Goal: Task Accomplishment & Management: Manage account settings

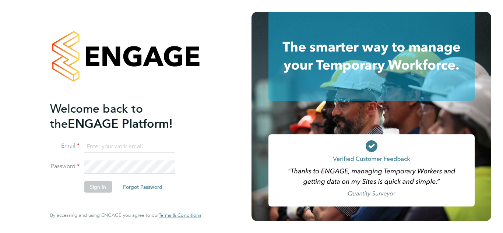
type input "john@falcongreen.co.uk"
click at [91, 189] on button "Sign In" at bounding box center [98, 187] width 28 height 12
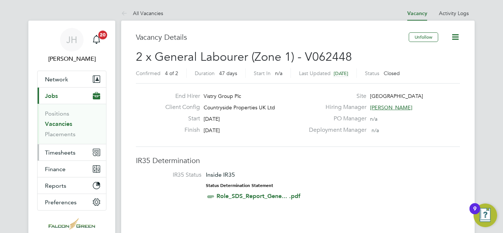
click at [64, 150] on span "Timesheets" at bounding box center [60, 152] width 31 height 7
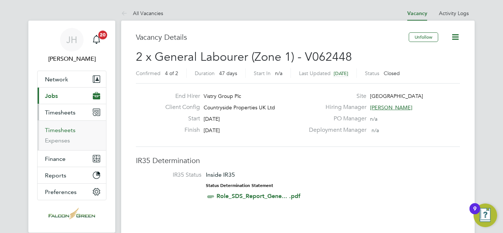
click at [54, 130] on link "Timesheets" at bounding box center [60, 130] width 31 height 7
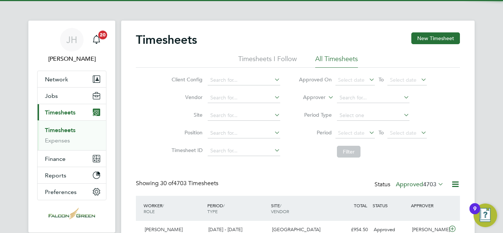
scroll to position [4, 4]
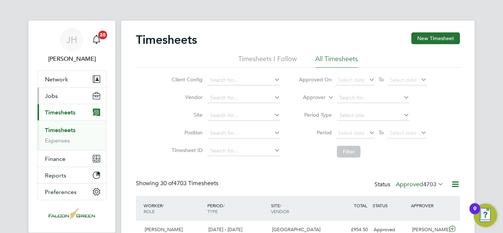
click at [53, 96] on span "Jobs" at bounding box center [51, 95] width 13 height 7
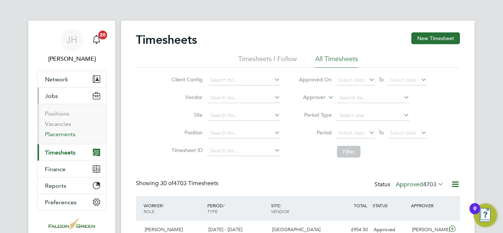
click at [60, 133] on link "Placements" at bounding box center [60, 134] width 31 height 7
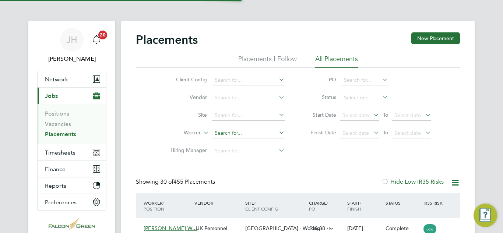
click at [233, 133] on input at bounding box center [248, 133] width 73 height 10
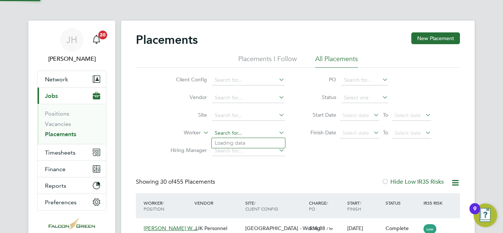
click at [233, 133] on input at bounding box center [248, 133] width 73 height 10
click at [226, 145] on li "[PERSON_NAME]" at bounding box center [248, 143] width 73 height 10
type input "[PERSON_NAME]"
click at [282, 172] on div "Placements New Placement Placements I Follow All Placements Client Config Vendo…" at bounding box center [298, 226] width 324 height 388
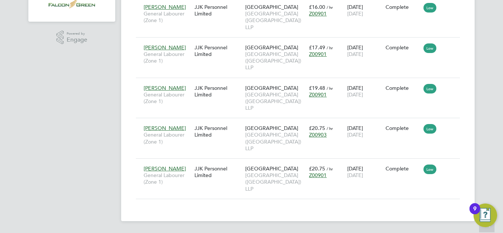
click at [173, 207] on div "Placements New Placement Placements I Follow All Placements Client Config Vendo…" at bounding box center [297, 10] width 353 height 422
click at [464, 118] on div "Placements New Placement Placements I Follow All Placements Client Config Vendo…" at bounding box center [297, 10] width 353 height 422
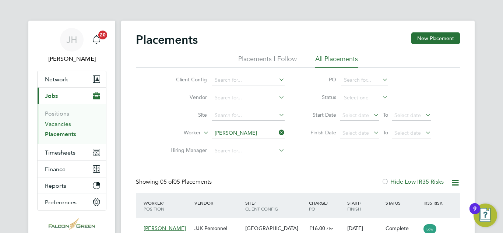
click at [67, 123] on link "Vacancies" at bounding box center [58, 123] width 26 height 7
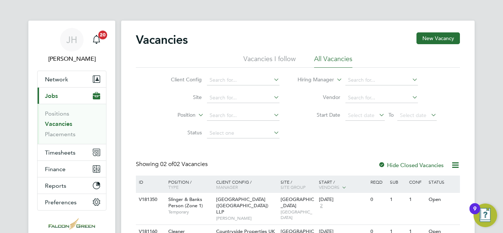
click at [210, 159] on div "Vacancies New Vacancy Vacancies I follow All Vacancies Client Config Site Posit…" at bounding box center [298, 144] width 324 height 225
click at [456, 104] on div "Client Config Site Position Status Hiring Manager Vendor Start Date Select date…" at bounding box center [298, 105] width 324 height 74
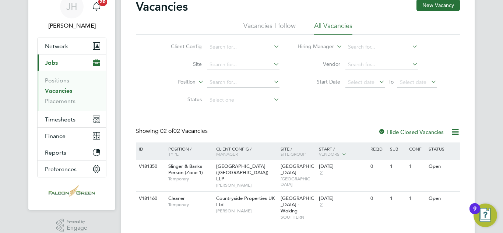
scroll to position [45, 0]
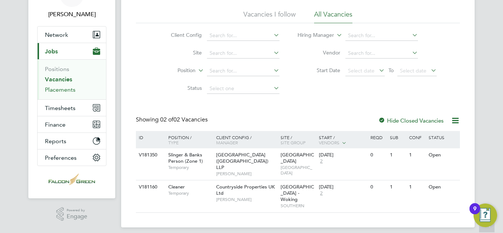
click at [67, 90] on link "Placements" at bounding box center [60, 89] width 31 height 7
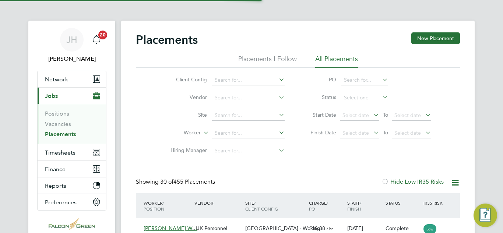
click at [366, 151] on div "Client Config Vendor Site Worker Hiring Manager PO Status Start Date Select dat…" at bounding box center [298, 114] width 324 height 92
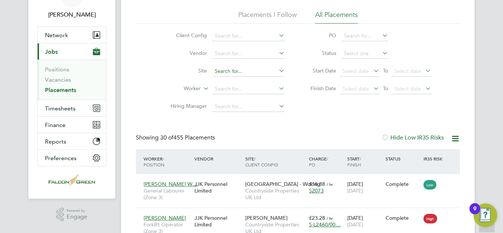
click at [247, 71] on input at bounding box center [248, 71] width 73 height 10
click at [235, 82] on li "[GEOGRAPHIC_DATA] - Woking" at bounding box center [248, 81] width 73 height 10
type input "[GEOGRAPHIC_DATA] - Woking"
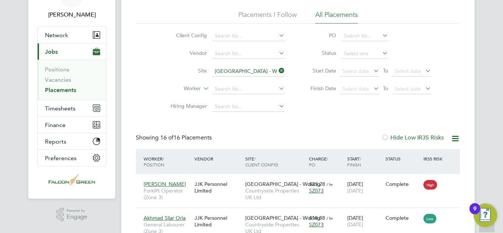
click at [358, 63] on li "Start Date Select date To Select date" at bounding box center [367, 72] width 147 height 18
click at [355, 59] on li "Status" at bounding box center [367, 54] width 147 height 18
click at [351, 57] on input at bounding box center [364, 54] width 47 height 10
click at [353, 63] on li "Active" at bounding box center [365, 64] width 48 height 10
type input "Active"
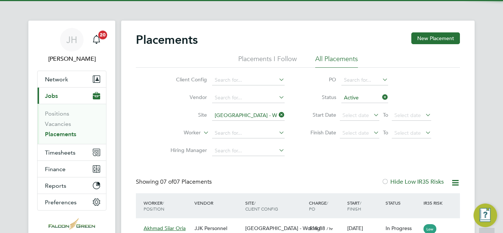
click at [324, 139] on li "Finish Date Select date To Select date" at bounding box center [367, 133] width 147 height 18
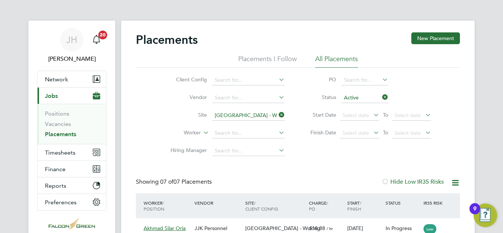
click at [313, 158] on div "Client Config Vendor Site [GEOGRAPHIC_DATA] Road - Woking Worker Hiring Manager…" at bounding box center [298, 114] width 324 height 92
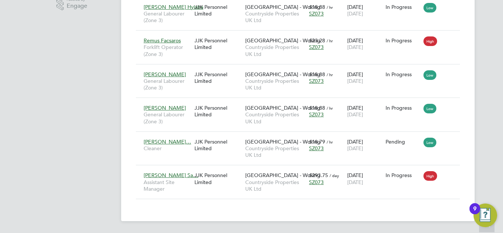
drag, startPoint x: 483, startPoint y: 155, endPoint x: 471, endPoint y: 183, distance: 30.7
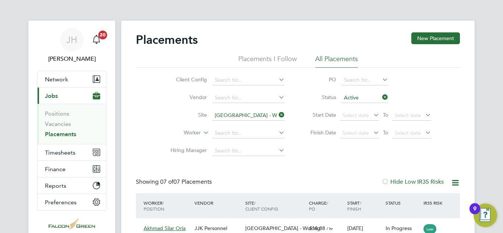
click at [277, 112] on input "[GEOGRAPHIC_DATA] - Woking" at bounding box center [248, 115] width 73 height 10
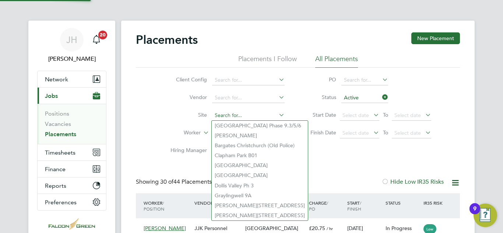
click at [218, 116] on input at bounding box center [248, 115] width 73 height 10
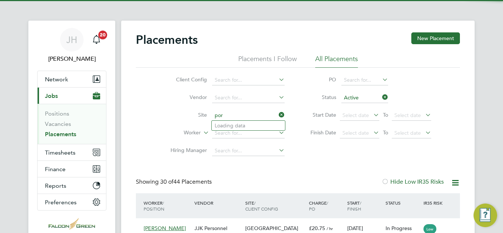
scroll to position [35, 64]
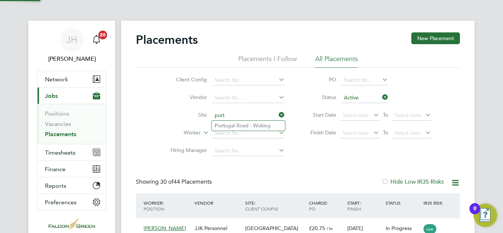
click at [229, 123] on li "[GEOGRAPHIC_DATA] - Woking" at bounding box center [248, 126] width 73 height 10
type input "[GEOGRAPHIC_DATA] - Woking"
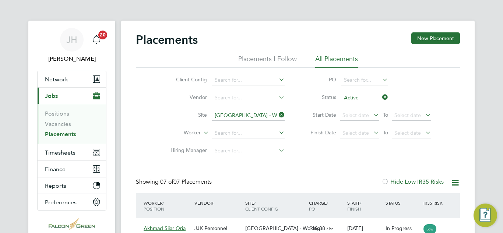
click at [381, 100] on icon at bounding box center [381, 97] width 0 height 10
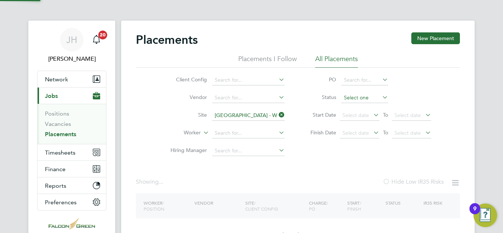
click at [352, 97] on input at bounding box center [364, 98] width 47 height 10
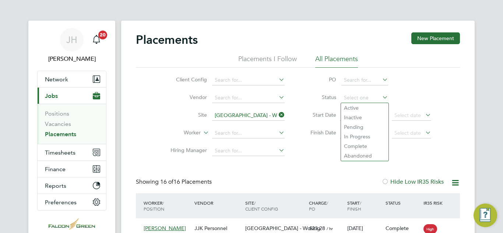
click at [353, 105] on li "Active" at bounding box center [365, 108] width 48 height 10
type input "Active"
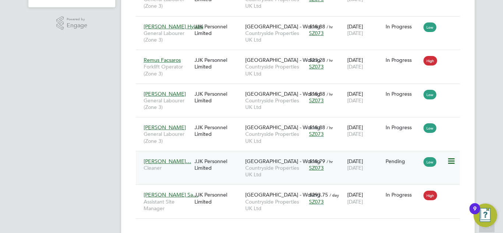
click at [449, 164] on icon at bounding box center [450, 161] width 7 height 9
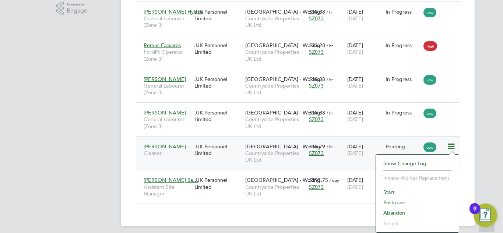
click at [388, 192] on li "Start" at bounding box center [417, 192] width 75 height 10
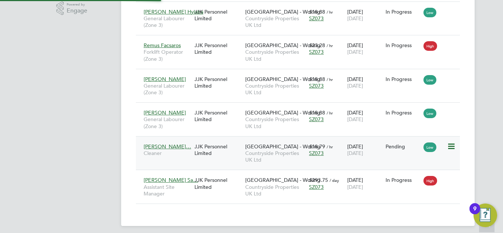
type input "[PERSON_NAME]"
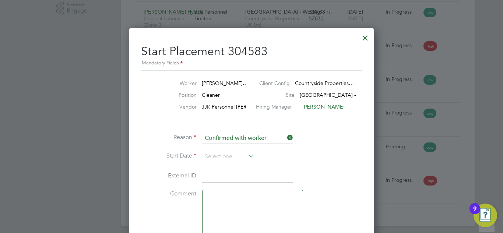
click at [367, 168] on div "Start Placement 304583 Mandatory Fields Worker [PERSON_NAME]… Client Config Cou…" at bounding box center [251, 199] width 245 height 342
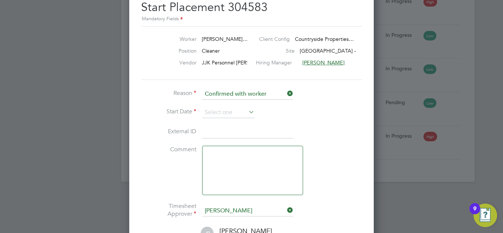
click at [212, 106] on li "Reason Confirmed with worker" at bounding box center [251, 98] width 221 height 18
click at [217, 110] on input at bounding box center [228, 112] width 52 height 11
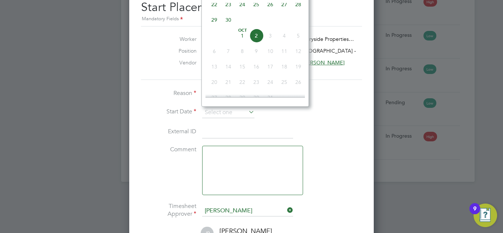
click at [146, 103] on li "Reason Confirmed with worker" at bounding box center [251, 98] width 221 height 18
click at [217, 112] on input at bounding box center [228, 112] width 52 height 11
click at [443, 212] on div at bounding box center [251, 116] width 503 height 233
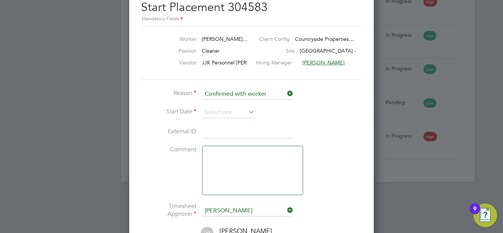
click at [347, 168] on li "Comment" at bounding box center [251, 174] width 221 height 57
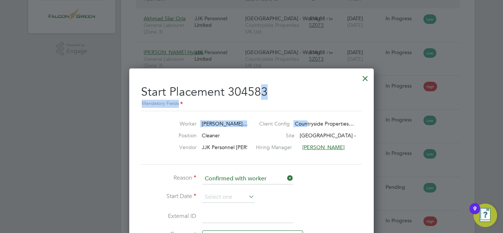
drag, startPoint x: 263, startPoint y: 82, endPoint x: 307, endPoint y: 121, distance: 58.7
click at [307, 121] on div "Start Placement 304583 Mandatory Fields Worker [PERSON_NAME]… Client Config Cou…" at bounding box center [251, 237] width 221 height 317
click at [363, 80] on div at bounding box center [365, 76] width 13 height 13
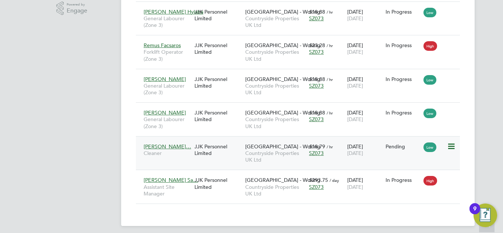
click at [450, 148] on icon at bounding box center [450, 146] width 7 height 9
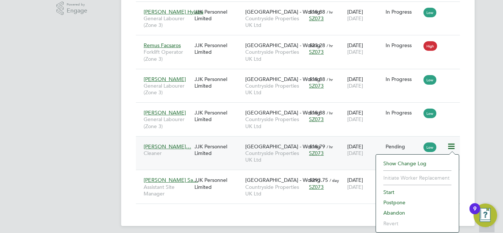
click at [388, 194] on li "Start" at bounding box center [417, 192] width 75 height 10
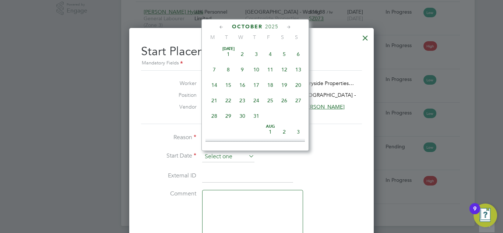
click at [231, 156] on input at bounding box center [228, 156] width 52 height 11
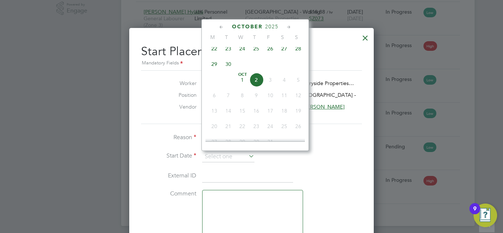
click at [245, 49] on span "24" at bounding box center [242, 49] width 14 height 14
type input "[DATE]"
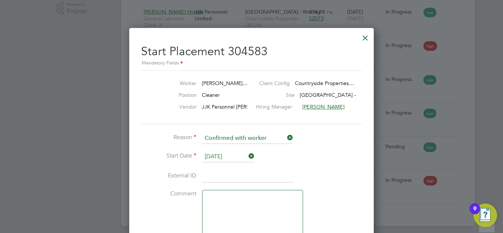
click at [326, 155] on li "Start Date [DATE]" at bounding box center [251, 160] width 221 height 18
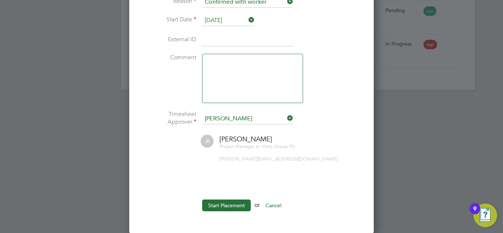
click at [286, 118] on icon at bounding box center [286, 118] width 0 height 10
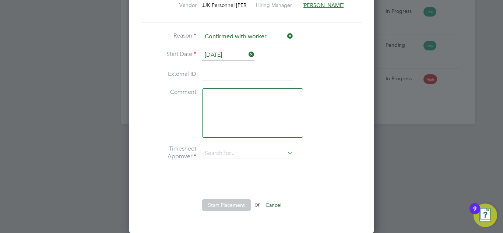
click at [351, 146] on li "Timesheet Approver" at bounding box center [251, 157] width 221 height 24
click at [348, 85] on li "External ID" at bounding box center [251, 78] width 221 height 21
click at [344, 99] on li "Comment" at bounding box center [251, 116] width 221 height 57
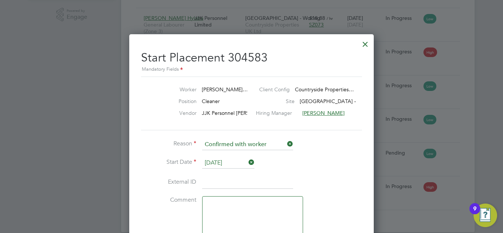
scroll to position [219, 0]
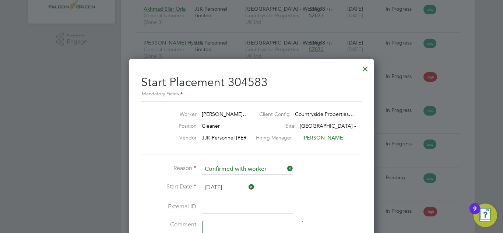
click at [363, 70] on div at bounding box center [365, 66] width 13 height 13
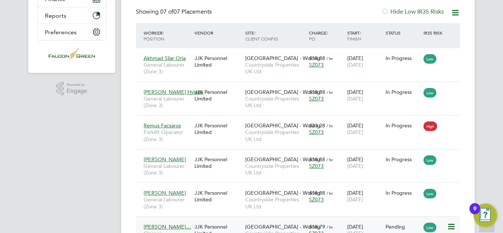
scroll to position [255, 0]
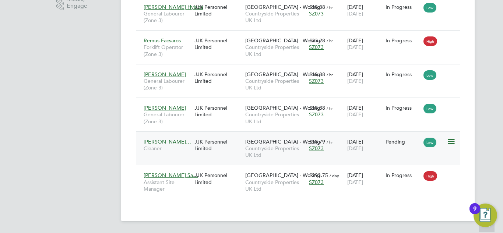
click at [453, 145] on icon at bounding box center [450, 141] width 7 height 9
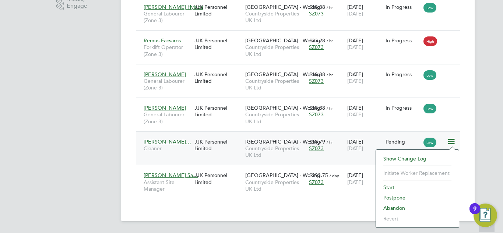
click at [387, 189] on li "Start" at bounding box center [417, 187] width 75 height 10
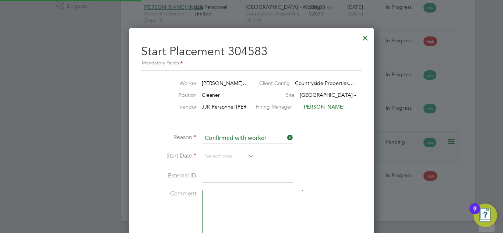
scroll to position [7, 91]
click at [363, 34] on div at bounding box center [365, 35] width 13 height 13
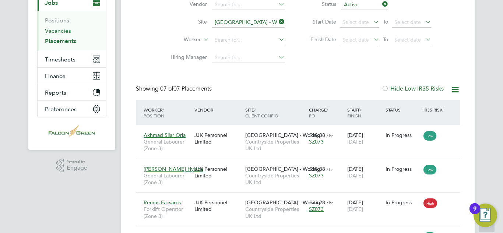
click at [52, 30] on link "Vacancies" at bounding box center [58, 30] width 26 height 7
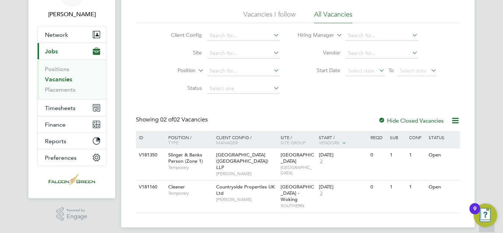
click at [137, 99] on div "Vacancies New Vacancy Vacancies I follow All Vacancies Client Config Site Posit…" at bounding box center [298, 100] width 324 height 225
click at [51, 91] on link "Placements" at bounding box center [60, 89] width 31 height 7
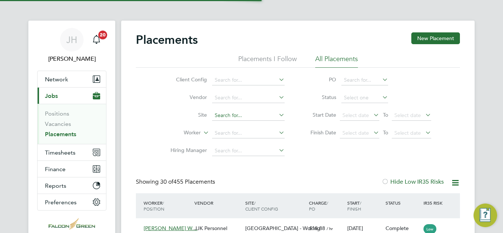
click at [224, 116] on input at bounding box center [248, 115] width 73 height 10
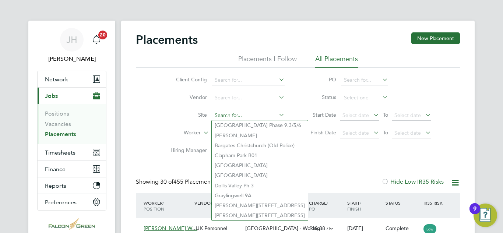
scroll to position [4, 4]
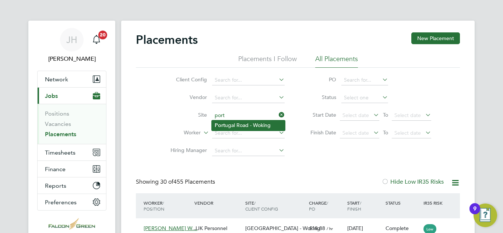
click at [242, 128] on li "[GEOGRAPHIC_DATA] - Woking" at bounding box center [248, 125] width 73 height 10
type input "[GEOGRAPHIC_DATA] - Woking"
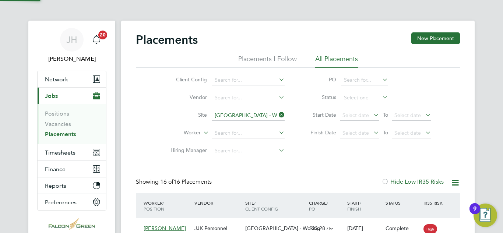
click at [355, 92] on li "Status" at bounding box center [367, 98] width 147 height 18
click at [361, 99] on input at bounding box center [364, 98] width 47 height 10
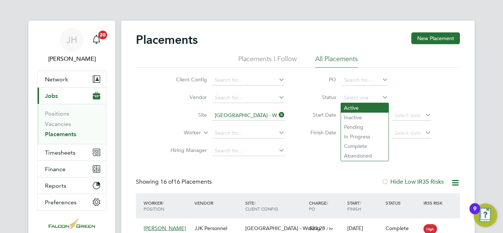
click at [356, 108] on li "Active" at bounding box center [365, 108] width 48 height 10
type input "Active"
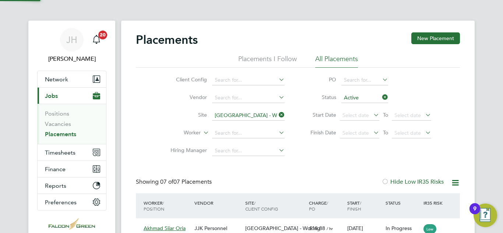
click at [331, 155] on div "Client Config Vendor Site [GEOGRAPHIC_DATA] Road - Woking Worker Hiring Manager…" at bounding box center [298, 114] width 324 height 92
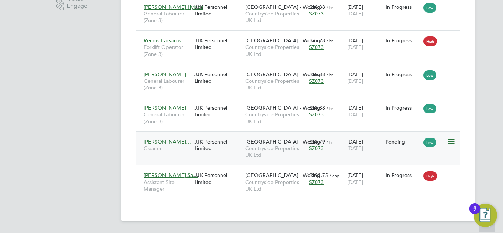
click at [451, 144] on icon at bounding box center [450, 141] width 7 height 9
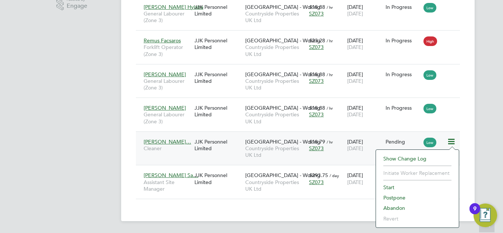
click at [394, 187] on li "Start" at bounding box center [417, 187] width 75 height 10
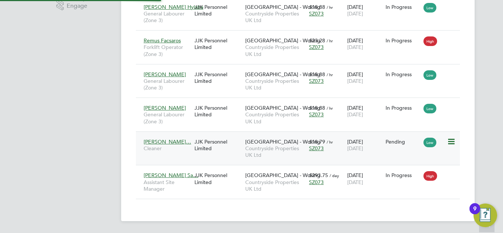
type input "[PERSON_NAME]"
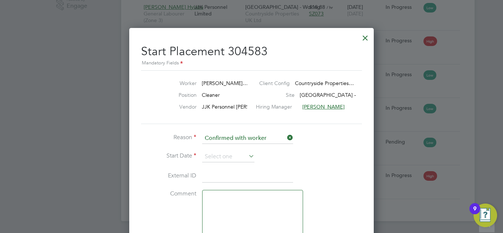
click at [217, 163] on li "Start Date" at bounding box center [251, 160] width 221 height 18
click at [204, 156] on input at bounding box center [228, 156] width 52 height 11
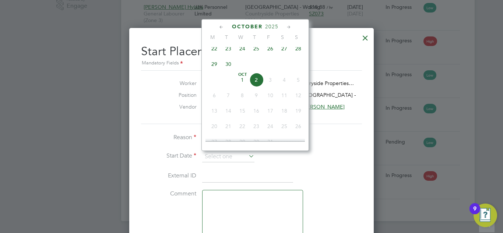
click at [244, 52] on span "24" at bounding box center [242, 49] width 14 height 14
type input "[DATE]"
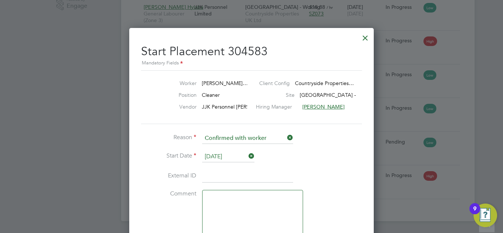
click at [312, 155] on li "Start Date [DATE]" at bounding box center [251, 160] width 221 height 18
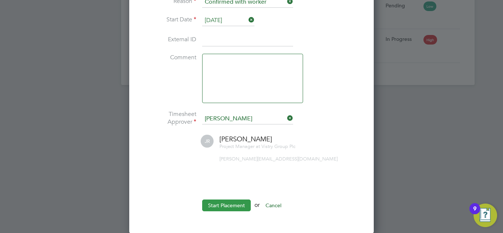
click at [217, 206] on button "Start Placement" at bounding box center [226, 206] width 49 height 12
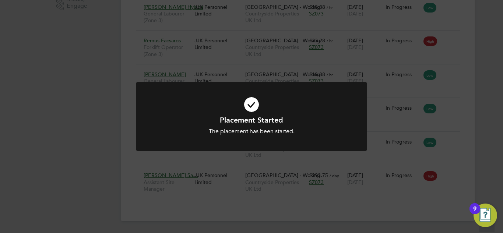
click at [453, 133] on div "Placement Started The placement has been started. Cancel Okay" at bounding box center [251, 116] width 503 height 233
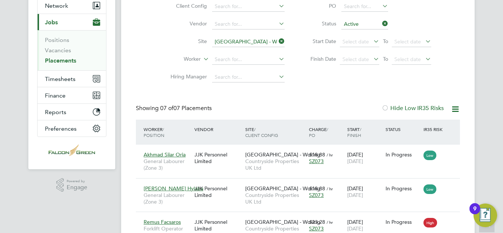
click at [344, 104] on div "Placements New Placement Placements I Follow All Placements Client Config Vendo…" at bounding box center [298, 170] width 324 height 422
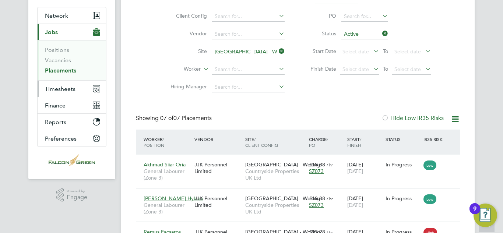
click at [56, 86] on span "Timesheets" at bounding box center [60, 88] width 31 height 7
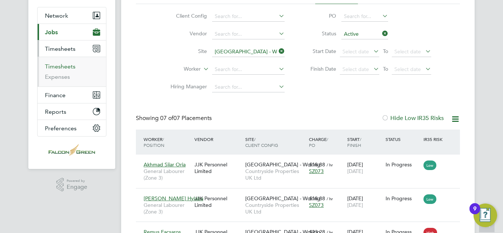
click at [55, 69] on link "Timesheets" at bounding box center [60, 66] width 31 height 7
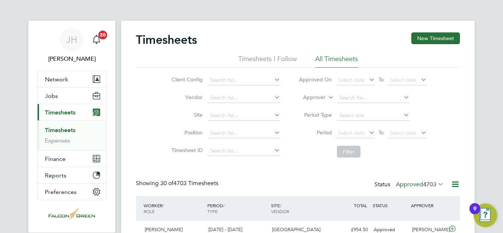
click at [450, 117] on div "Client Config Vendor Site Position Timesheet ID Approved On Select date To Sele…" at bounding box center [298, 115] width 324 height 94
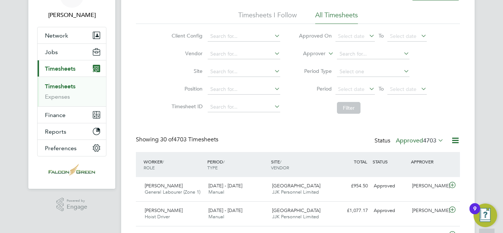
scroll to position [44, 0]
click at [453, 112] on div "Client Config Vendor Site Position Timesheet ID Approved On Select date To Sele…" at bounding box center [298, 71] width 324 height 94
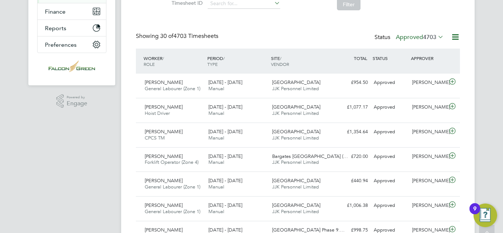
scroll to position [0, 0]
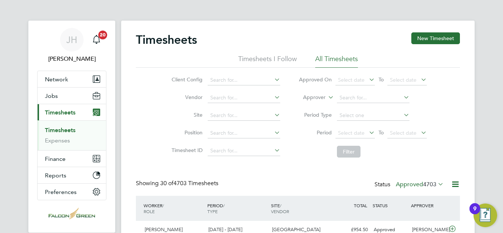
click at [54, 109] on span "Timesheets" at bounding box center [60, 112] width 31 height 7
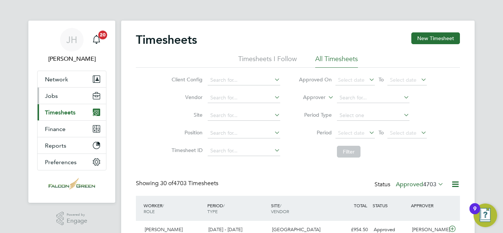
click at [54, 95] on span "Jobs" at bounding box center [51, 95] width 13 height 7
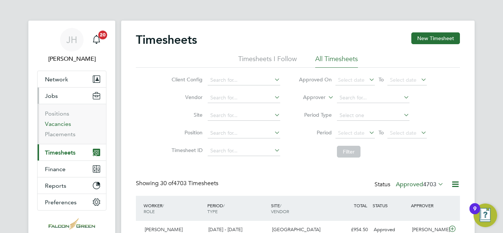
click at [60, 125] on link "Vacancies" at bounding box center [58, 123] width 26 height 7
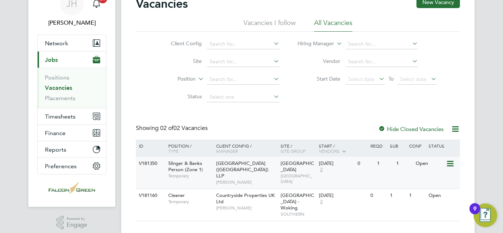
scroll to position [45, 0]
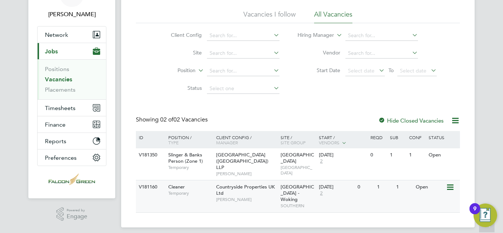
click at [278, 187] on div "Countryside Properties UK Ltd [PERSON_NAME]" at bounding box center [246, 192] width 64 height 25
click at [148, 52] on div "Client Config Site Position Status Hiring Manager Vendor Start Date Select date…" at bounding box center [298, 60] width 324 height 74
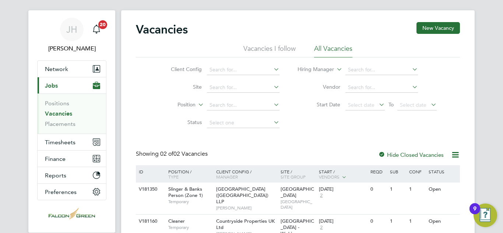
scroll to position [0, 0]
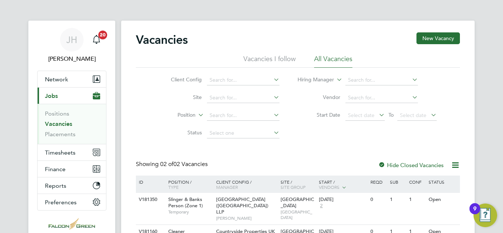
click at [55, 138] on ul "Positions Vacancies Placements" at bounding box center [72, 124] width 68 height 40
click at [54, 136] on link "Placements" at bounding box center [60, 134] width 31 height 7
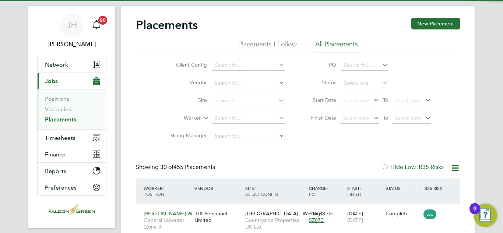
scroll to position [4, 4]
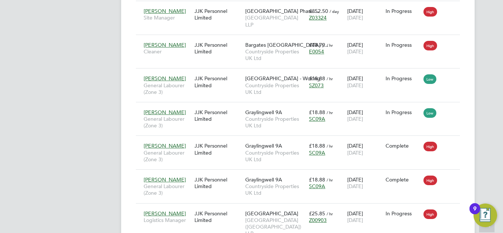
click at [468, 133] on div "Placements New Placement Placements I Follow All Placements Client Config Vendo…" at bounding box center [297, 109] width 353 height 1326
click at [469, 162] on div "Placements New Placement Placements I Follow All Placements Client Config Vendo…" at bounding box center [297, 109] width 353 height 1326
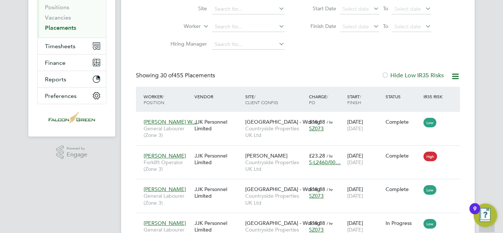
scroll to position [74, 0]
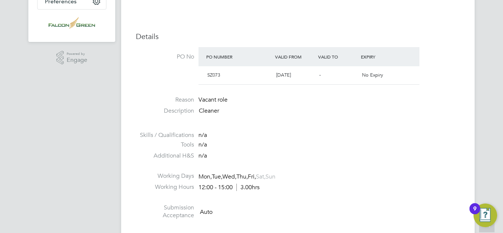
scroll to position [221, 0]
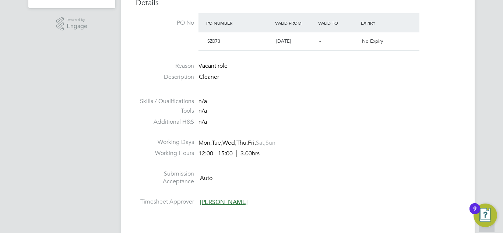
scroll to position [236, 0]
drag, startPoint x: 263, startPoint y: 153, endPoint x: 196, endPoint y: 158, distance: 66.8
click at [196, 158] on li "Working Hours 12:00 - 15:00 3.00hrs" at bounding box center [298, 154] width 324 height 11
click at [422, 123] on li "Additional H&S n/a" at bounding box center [298, 122] width 324 height 11
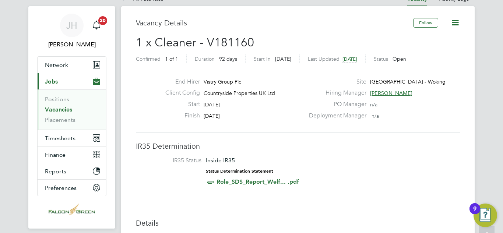
scroll to position [0, 0]
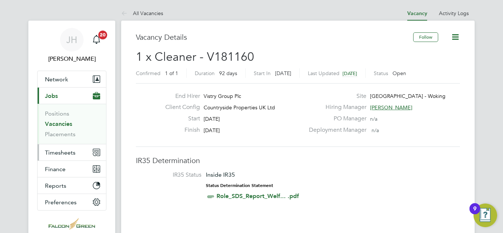
click at [60, 152] on span "Timesheets" at bounding box center [60, 152] width 31 height 7
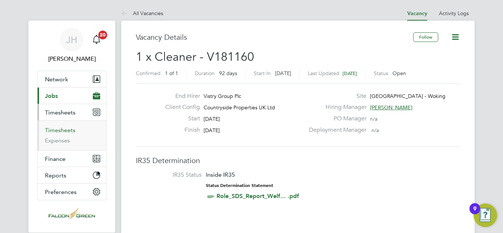
click at [65, 133] on link "Timesheets" at bounding box center [60, 130] width 31 height 7
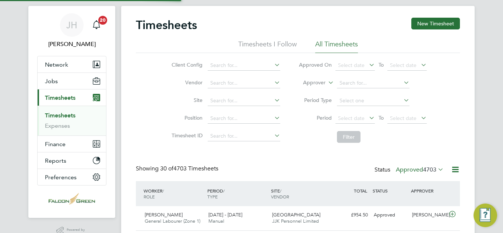
scroll to position [19, 64]
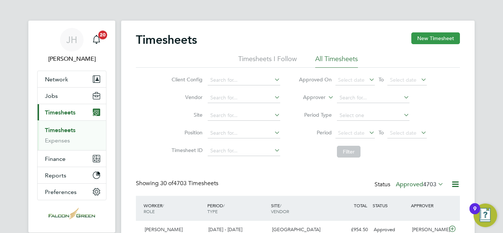
click at [443, 42] on button "New Timesheet" at bounding box center [435, 38] width 49 height 12
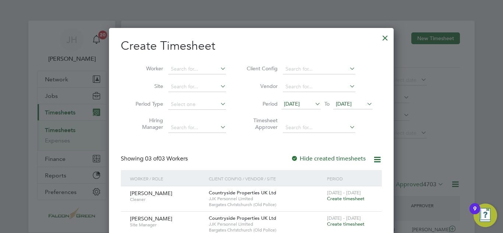
click at [355, 100] on span "[DATE]" at bounding box center [352, 104] width 39 height 10
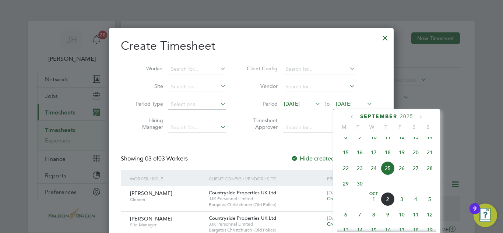
click at [427, 172] on span "28" at bounding box center [430, 168] width 14 height 14
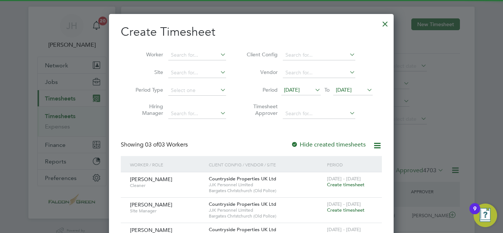
click at [251, 151] on div "Create Timesheet Worker Site Period Type Hiring Manager Client Config Vendor Pe…" at bounding box center [251, 136] width 261 height 225
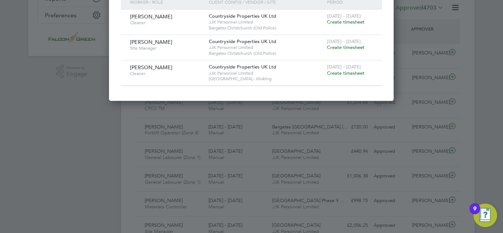
click at [356, 73] on span "Create timesheet" at bounding box center [346, 73] width 38 height 6
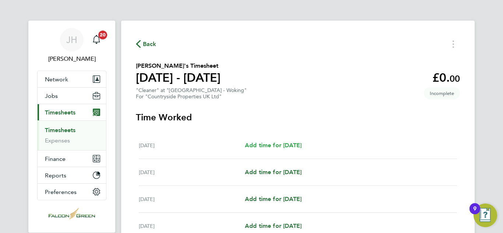
click at [268, 144] on span "Add time for Wed 24 Sep" at bounding box center [273, 145] width 57 height 7
select select "30"
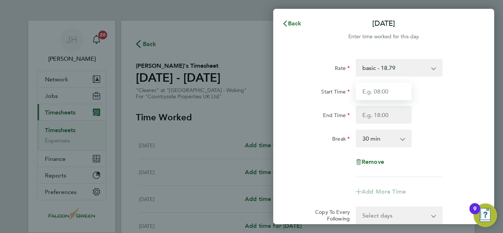
click at [384, 96] on input "Start Time" at bounding box center [384, 91] width 56 height 18
click at [365, 96] on input "Start Time" at bounding box center [384, 91] width 56 height 18
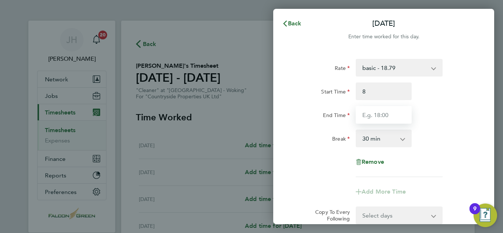
type input "08:00"
click at [372, 114] on input "End Time" at bounding box center [384, 115] width 56 height 18
type input "11:00"
click at [297, 138] on div "Break" at bounding box center [322, 137] width 56 height 15
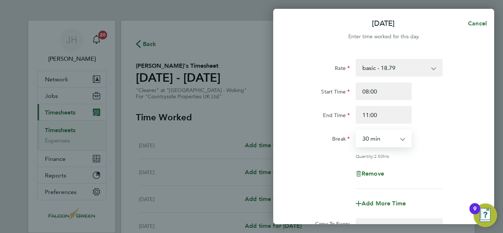
click at [362, 143] on select "0 min 15 min 30 min 45 min 60 min 75 min 90 min" at bounding box center [379, 138] width 46 height 16
select select "0"
click at [356, 130] on select "0 min 15 min 30 min 45 min 60 min 75 min 90 min" at bounding box center [379, 138] width 46 height 16
click at [317, 158] on div "Quantity: 3.00 hrs" at bounding box center [384, 156] width 186 height 6
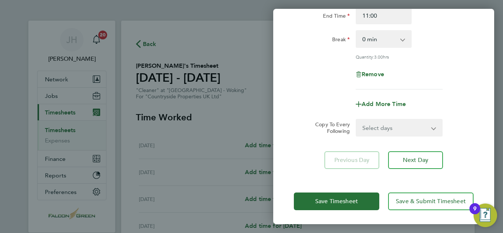
click at [395, 132] on select "Select days Day Weekday (Mon-Fri) Weekend (Sat-Sun) Thursday Friday Saturday Su…" at bounding box center [394, 128] width 77 height 16
select select "WEEKDAY"
click at [356, 120] on select "Select days Day Weekday (Mon-Fri) Weekend (Sat-Sun) Thursday Friday Saturday Su…" at bounding box center [394, 128] width 77 height 16
select select "2025-09-28"
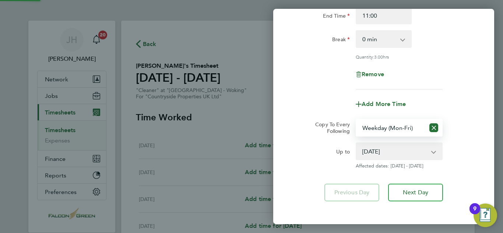
click at [306, 187] on div "Previous Day Next Day" at bounding box center [384, 193] width 180 height 18
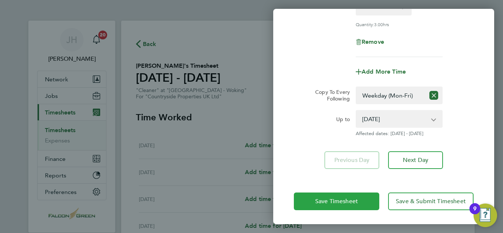
click at [324, 197] on button "Save Timesheet" at bounding box center [336, 202] width 85 height 18
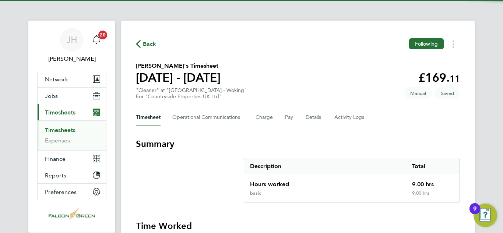
click at [254, 70] on section "Mariana Ramona Bondila's Timesheet 22 - 28 Sept 2025 £169. 11 "Cleaner" at "Por…" at bounding box center [298, 80] width 324 height 38
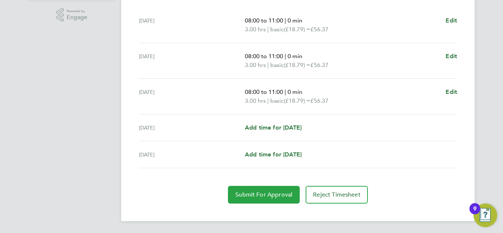
click at [238, 201] on button "Submit For Approval" at bounding box center [264, 195] width 72 height 18
